Goal: Task Accomplishment & Management: Use online tool/utility

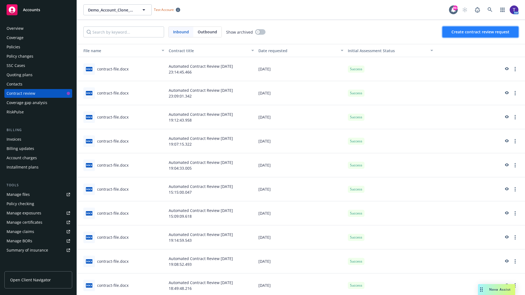
click at [480, 32] on span "Create contract review request" at bounding box center [480, 31] width 58 height 5
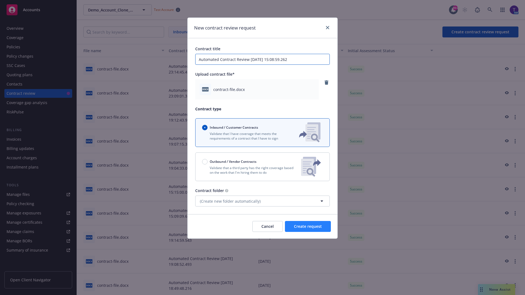
type input "Automated Contract Review [DATE] 15:08:59.262"
click at [308, 226] on span "Create request" at bounding box center [308, 226] width 28 height 5
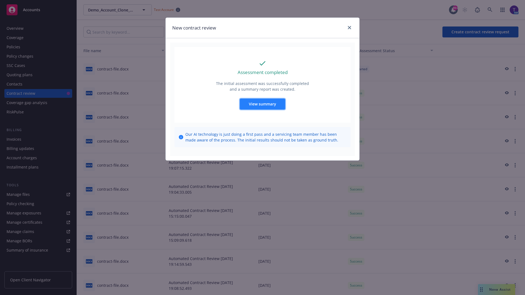
click at [262, 104] on span "View summary" at bounding box center [262, 103] width 27 height 5
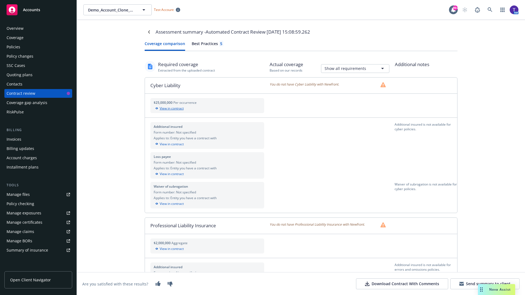
click at [207, 108] on div "View in contract" at bounding box center [207, 108] width 107 height 5
